Goal: Task Accomplishment & Management: Manage account settings

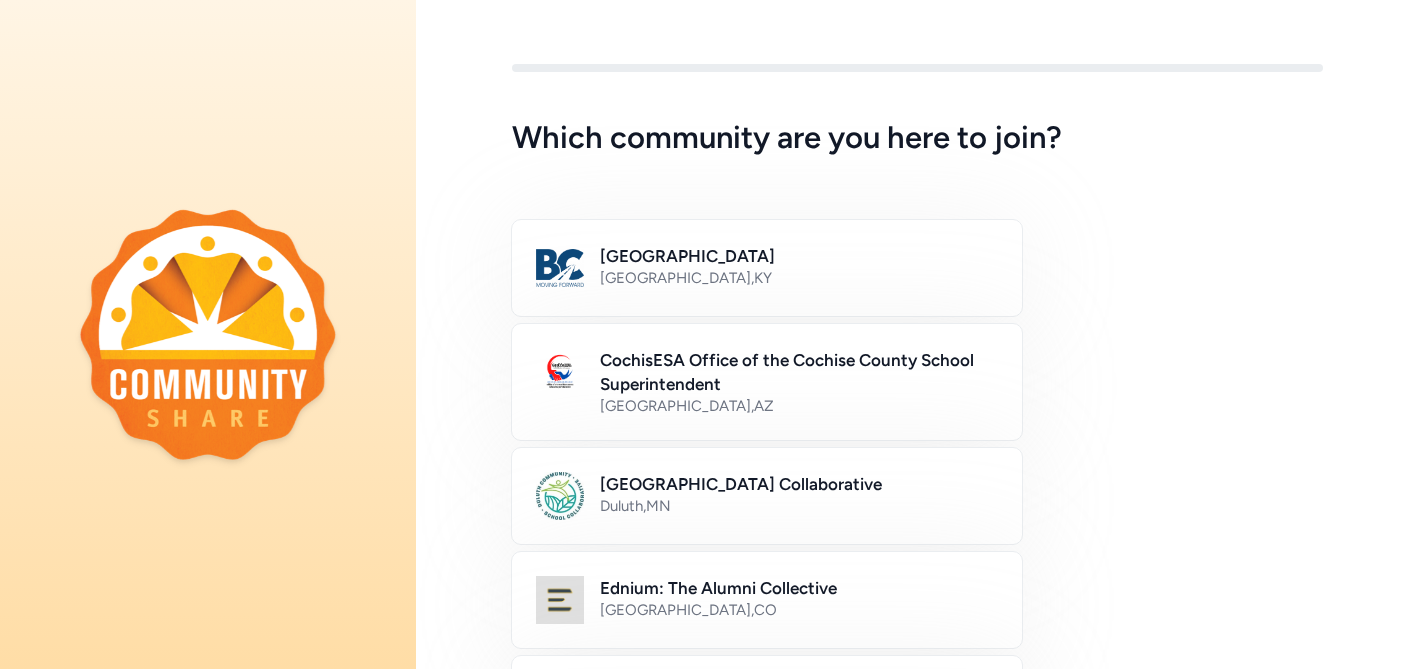
scroll to position [26, 0]
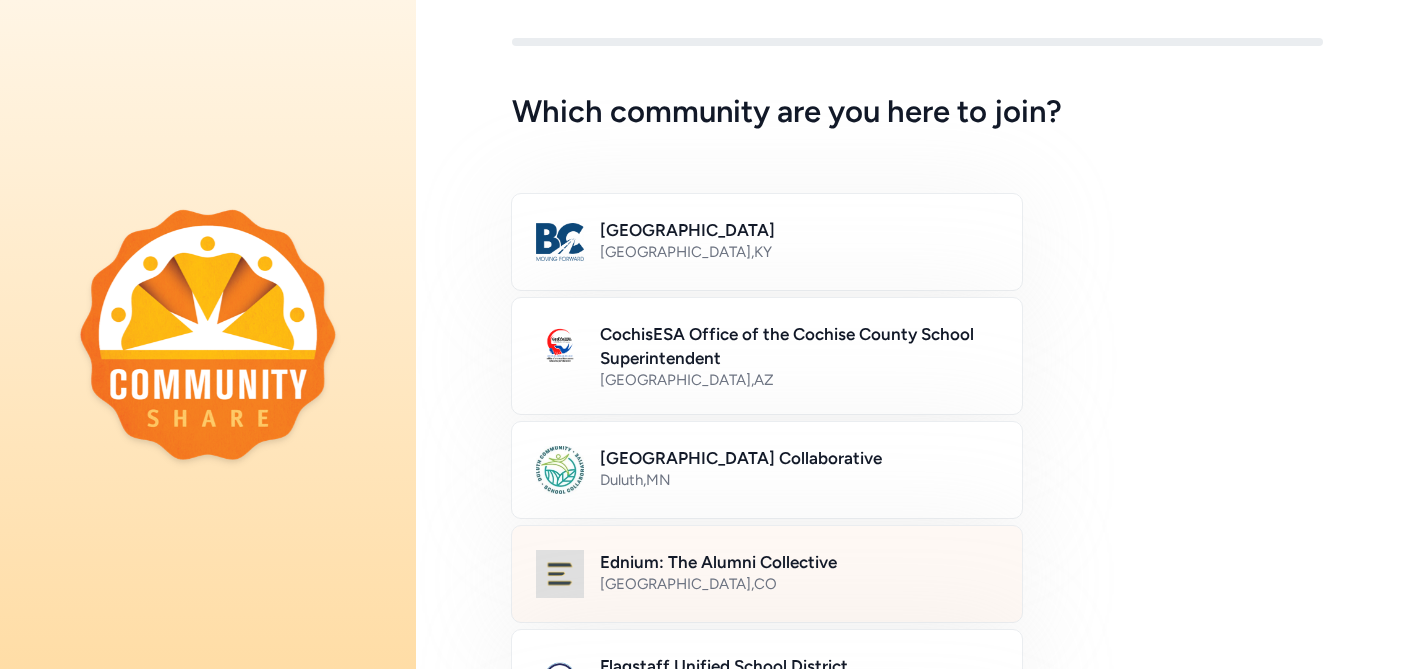
click at [605, 582] on div "Denver , CO" at bounding box center [799, 584] width 398 height 20
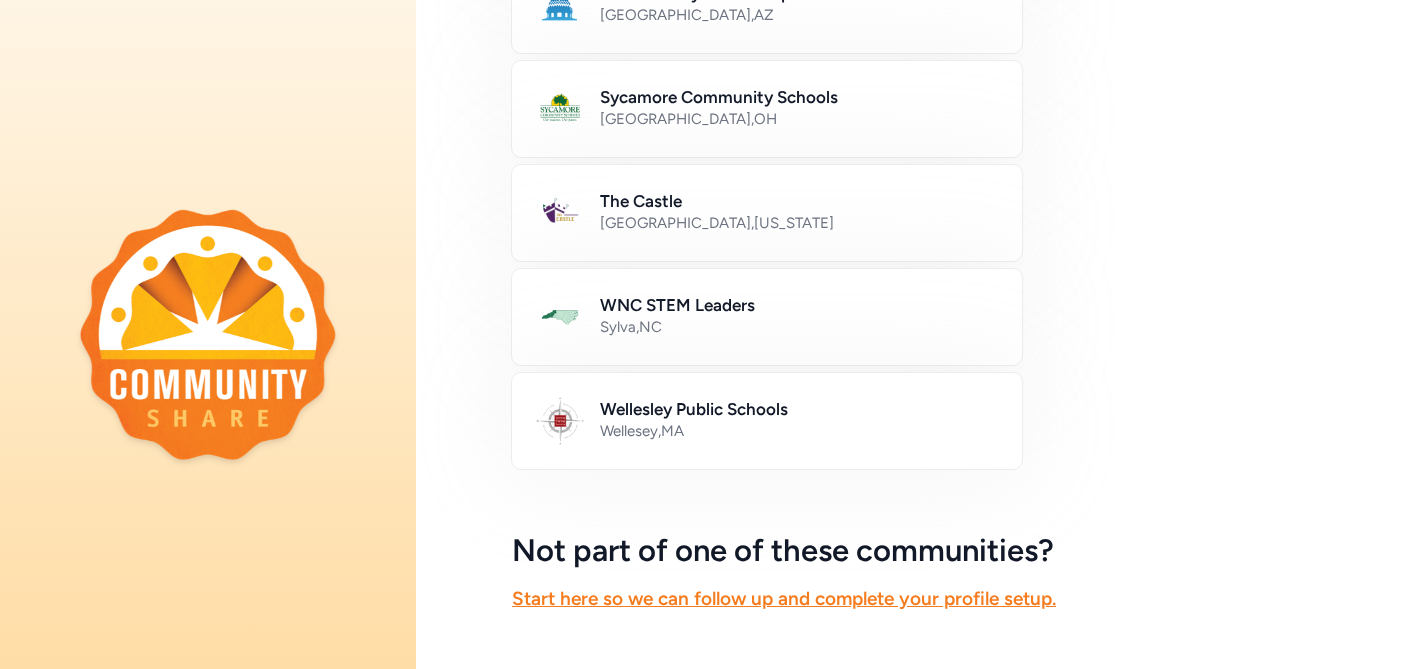
scroll to position [1243, 0]
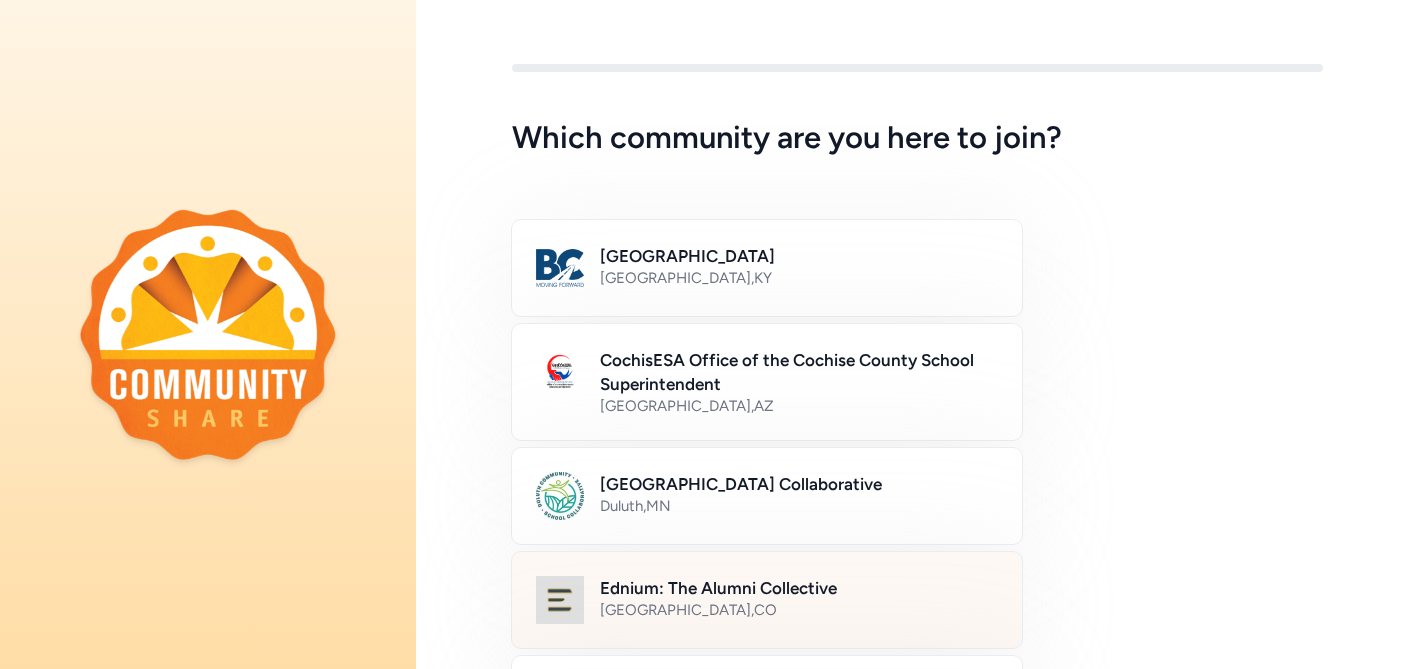
click at [657, 607] on div "Denver , CO" at bounding box center [799, 610] width 398 height 20
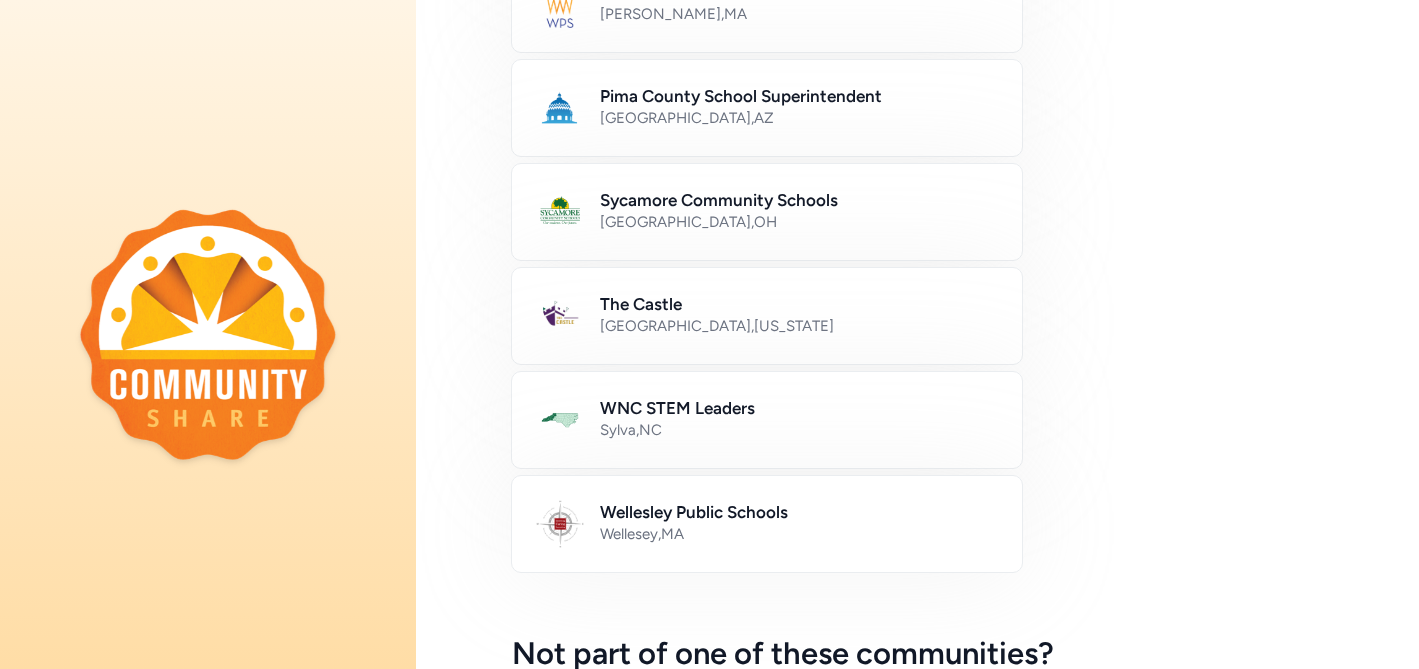
scroll to position [1243, 0]
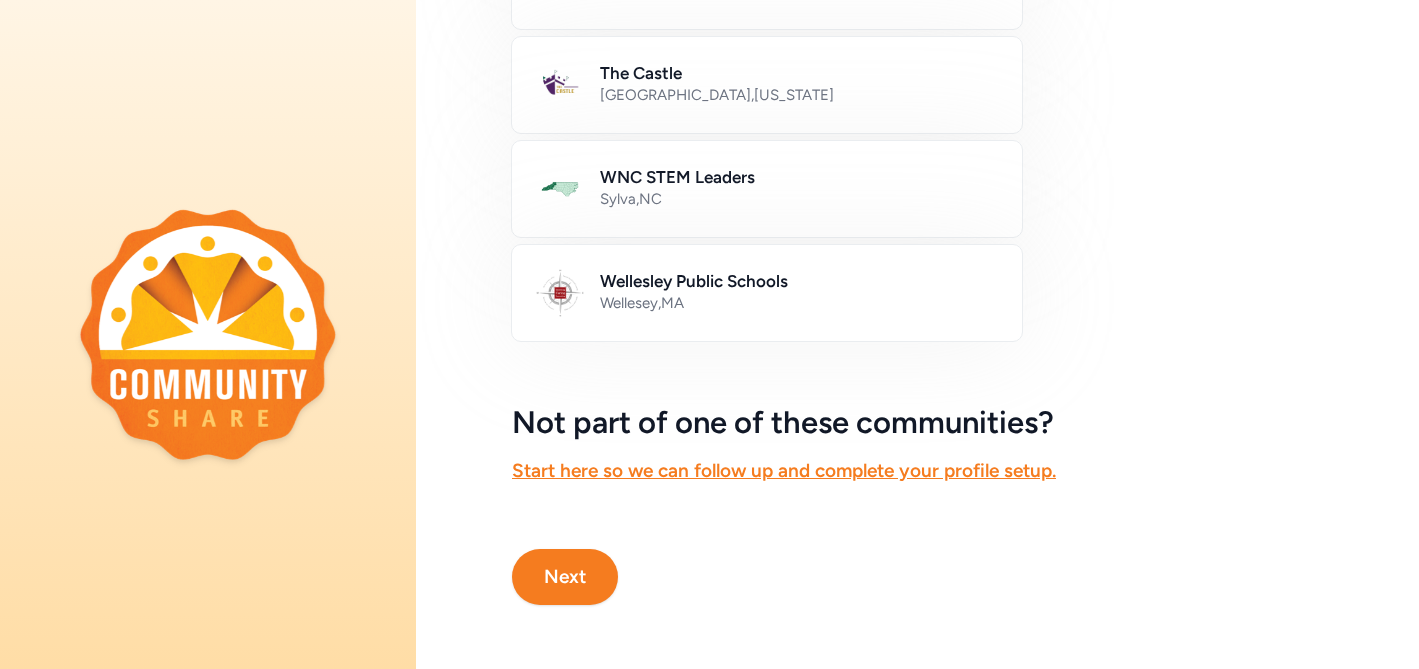
click at [595, 568] on button "Next" at bounding box center [565, 577] width 106 height 56
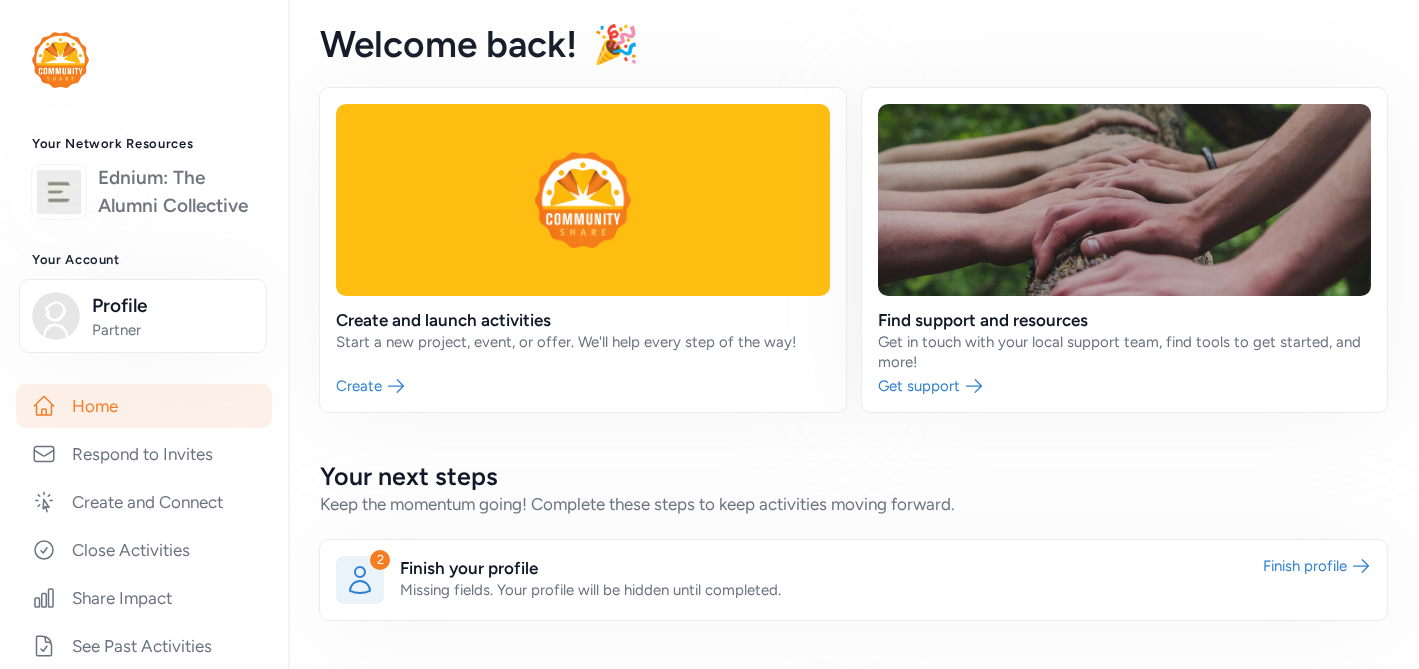
click at [163, 194] on link "Ednium: The Alumni Collective" at bounding box center [177, 192] width 158 height 56
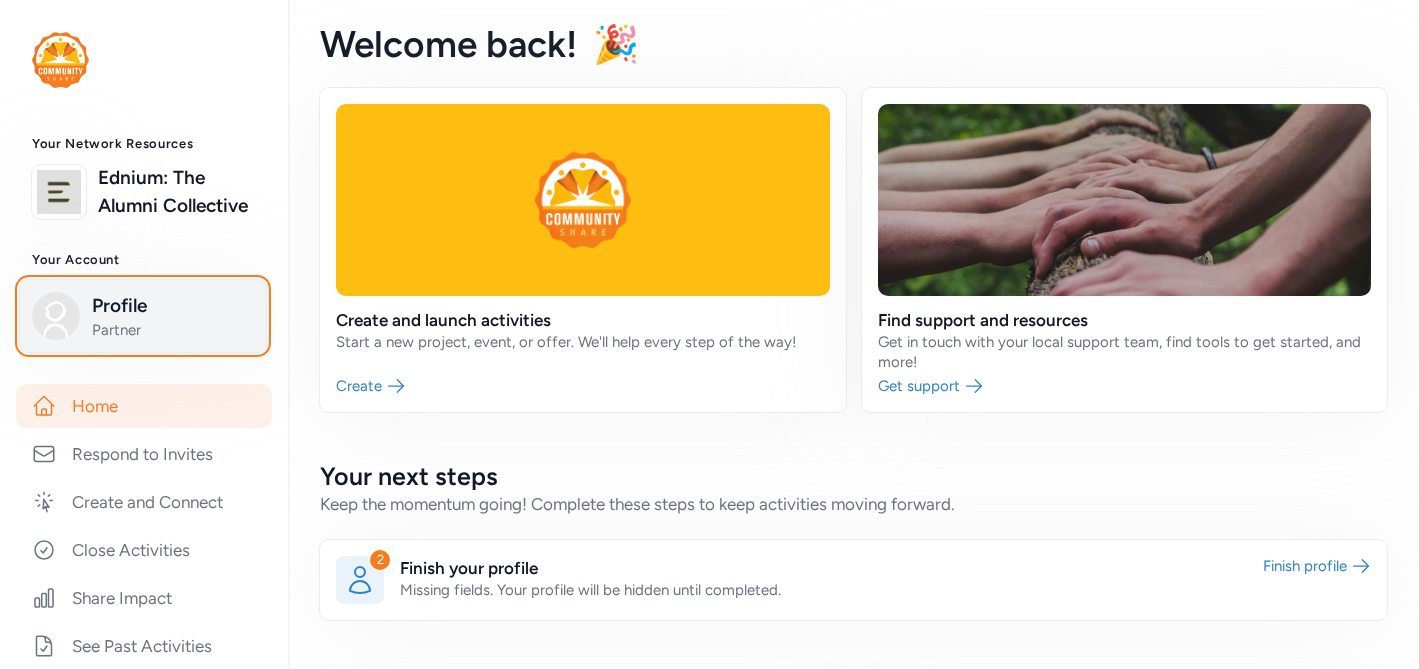
click at [87, 304] on div "Profile Partner" at bounding box center [143, 316] width 222 height 48
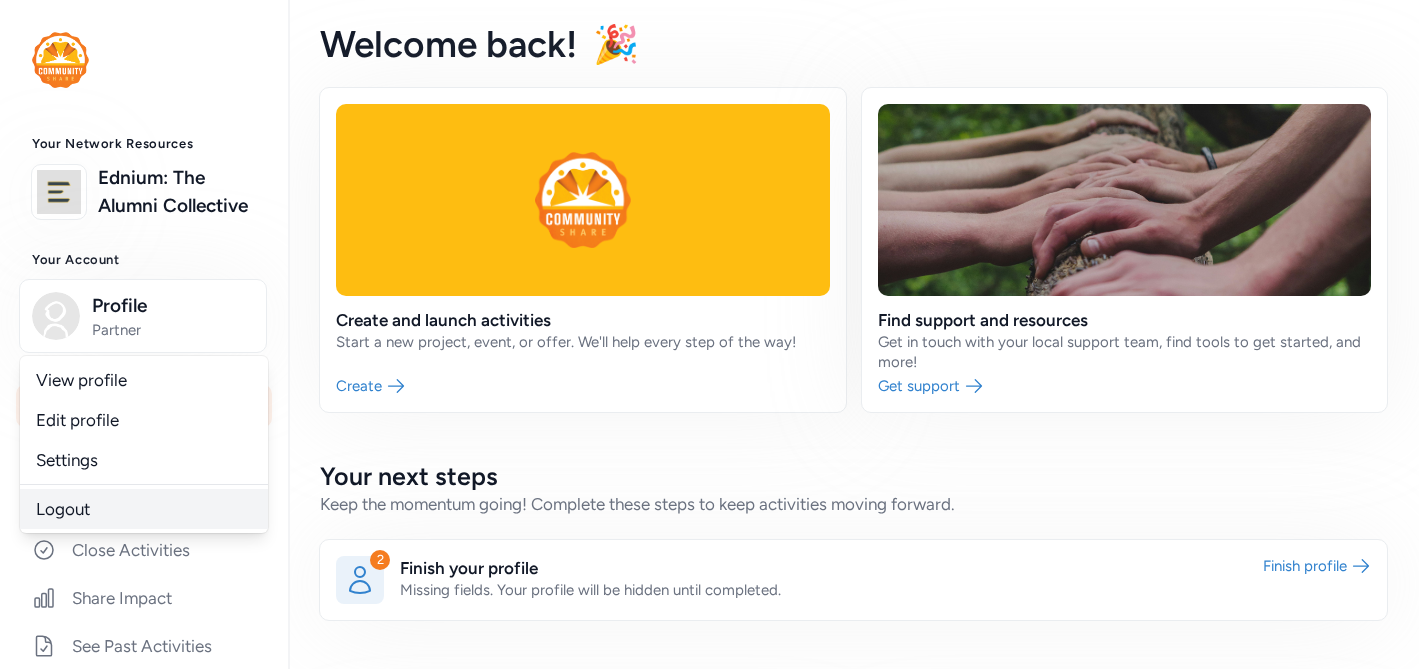
click at [78, 502] on link "Logout" at bounding box center [144, 509] width 248 height 40
